Goal: Task Accomplishment & Management: Manage account settings

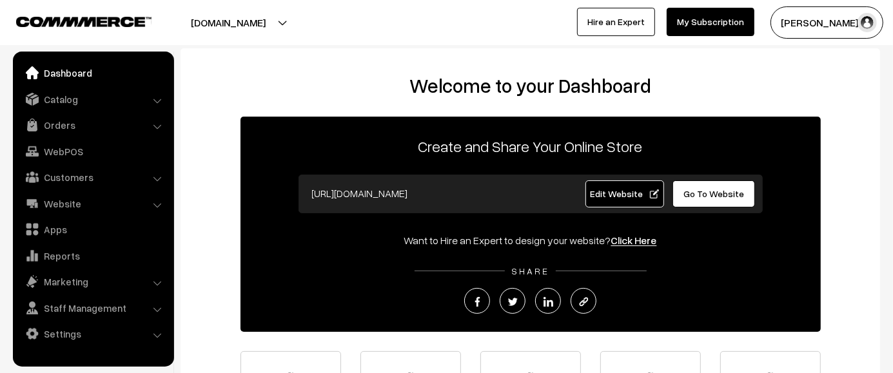
click at [79, 26] on img at bounding box center [83, 22] width 135 height 10
click at [79, 25] on img at bounding box center [83, 22] width 135 height 10
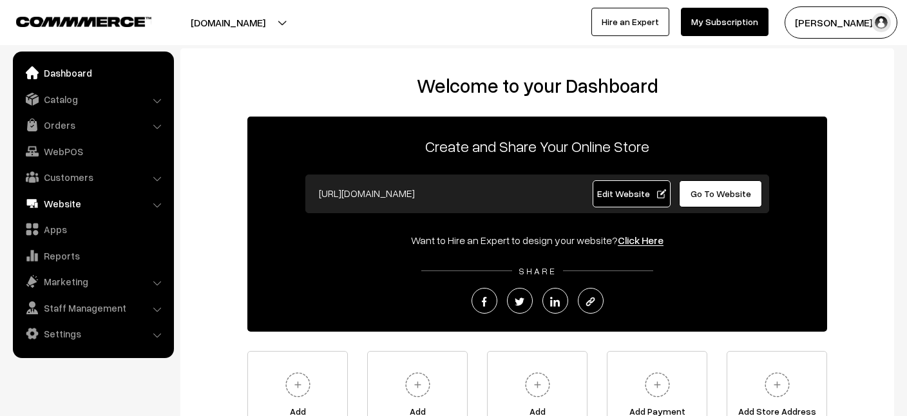
click at [64, 206] on link "Website" at bounding box center [92, 203] width 153 height 23
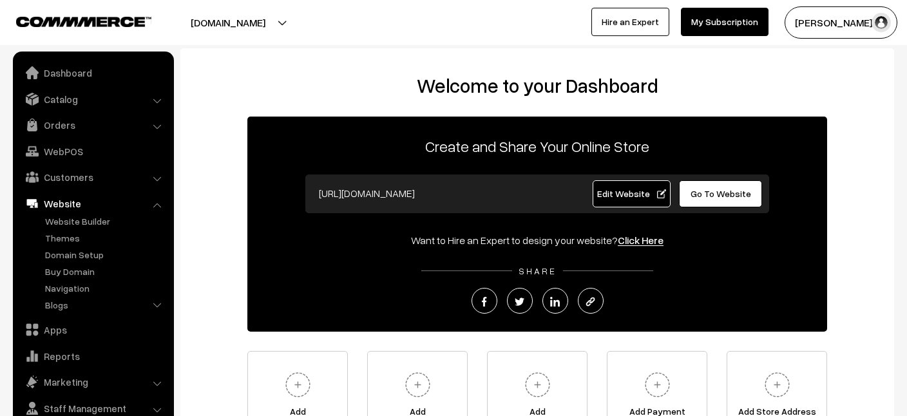
click at [882, 25] on img "button" at bounding box center [881, 22] width 19 height 19
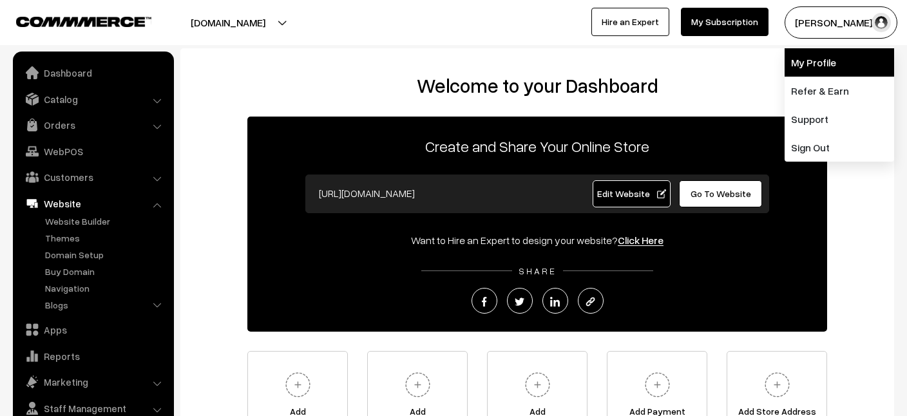
click at [819, 69] on link "My Profile" at bounding box center [840, 62] width 110 height 28
